Goal: Share content: Share content

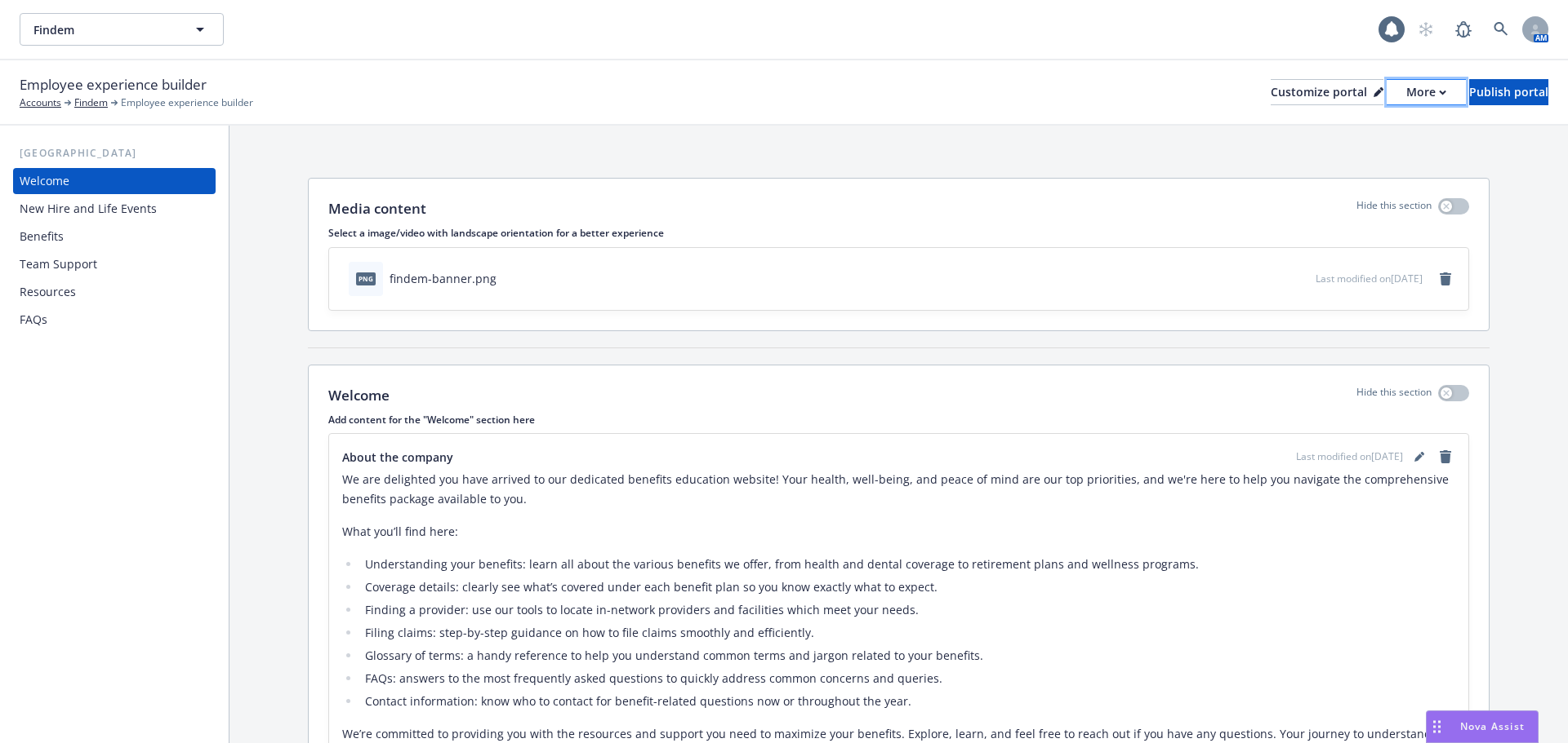
click at [1439, 94] on icon "button" at bounding box center [1443, 92] width 8 height 6
click at [1346, 127] on link "Copy preview link" at bounding box center [1340, 128] width 149 height 33
